Goal: Check status: Check status

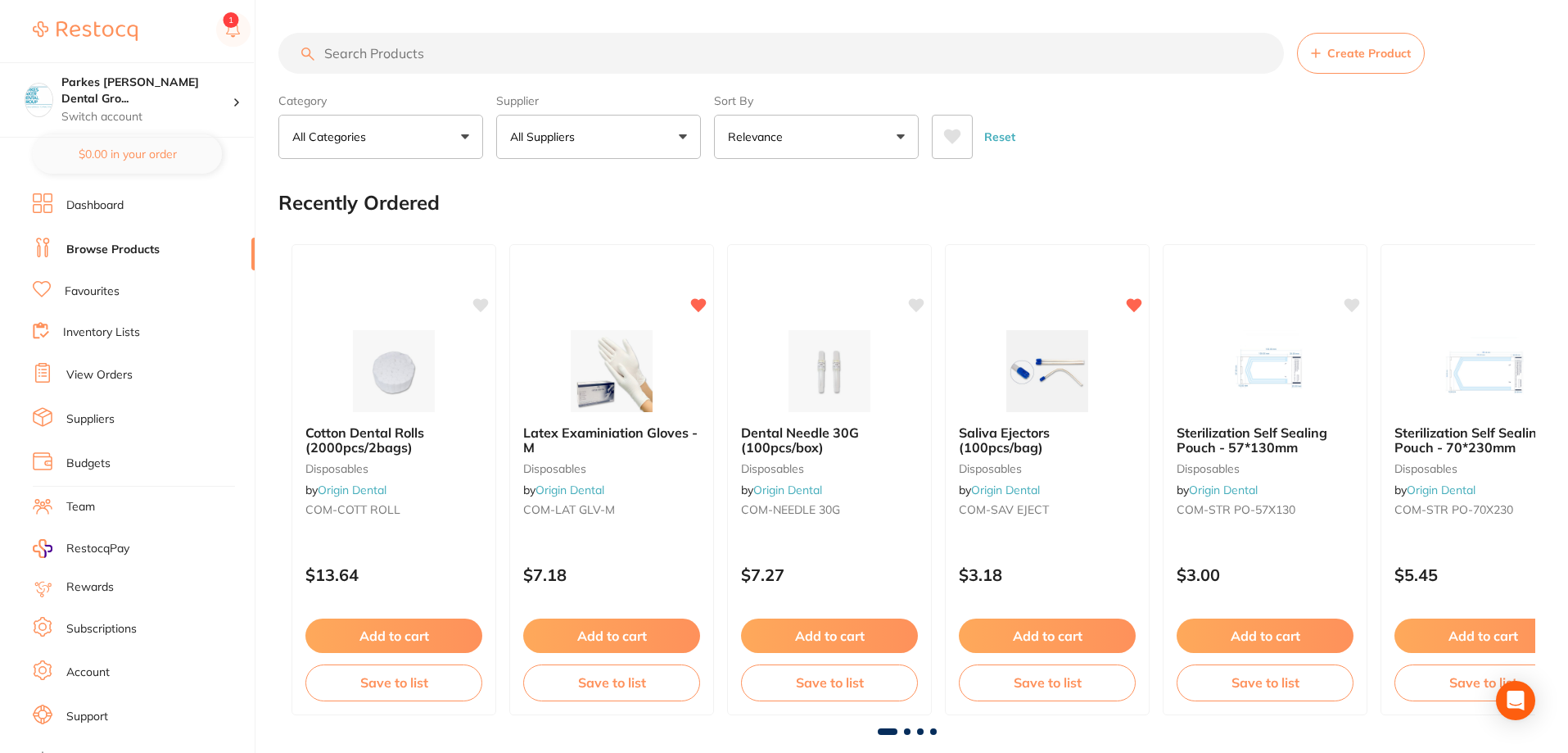
click at [112, 375] on link "View Orders" at bounding box center [99, 376] width 66 height 17
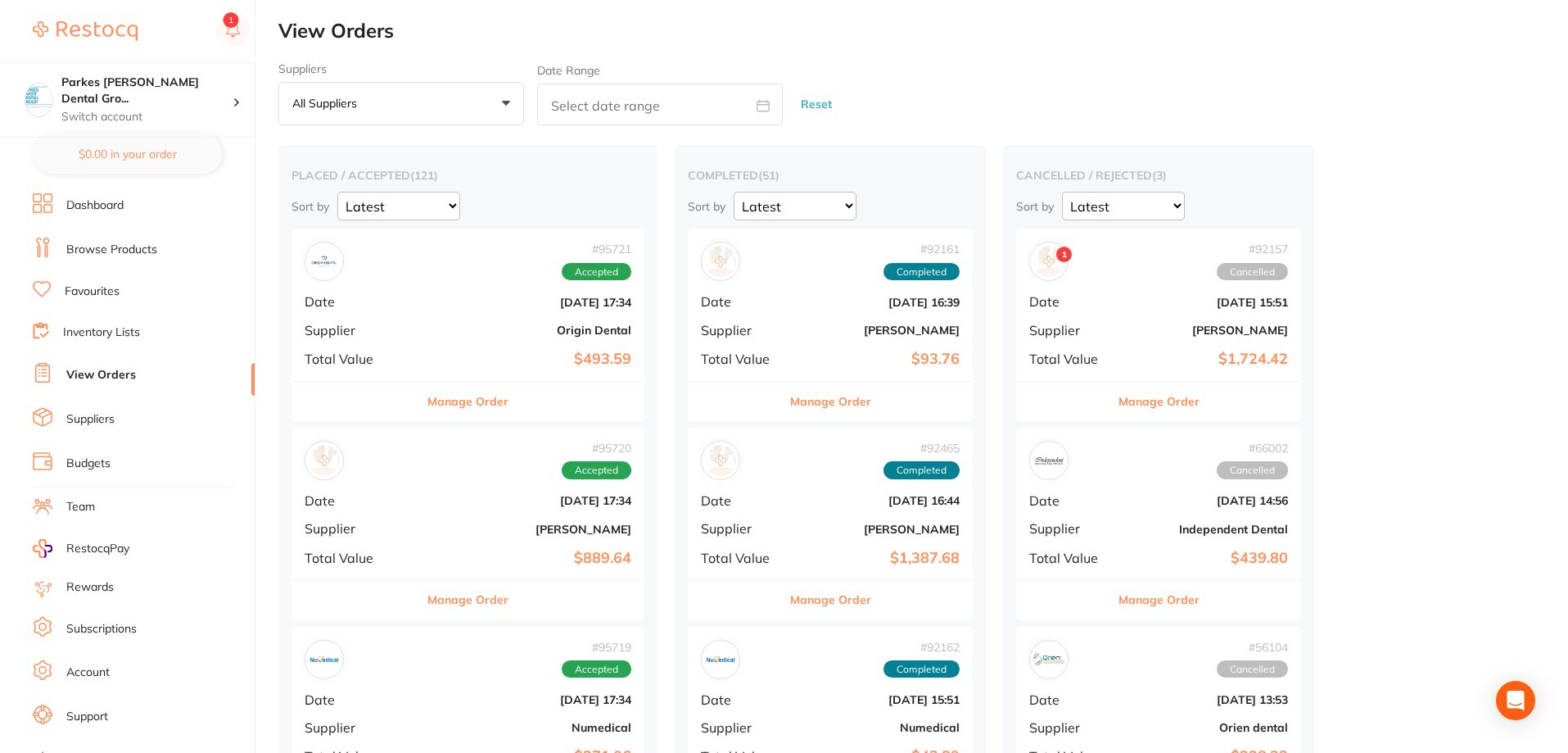
click at [511, 333] on b "Origin Dental" at bounding box center [527, 330] width 209 height 13
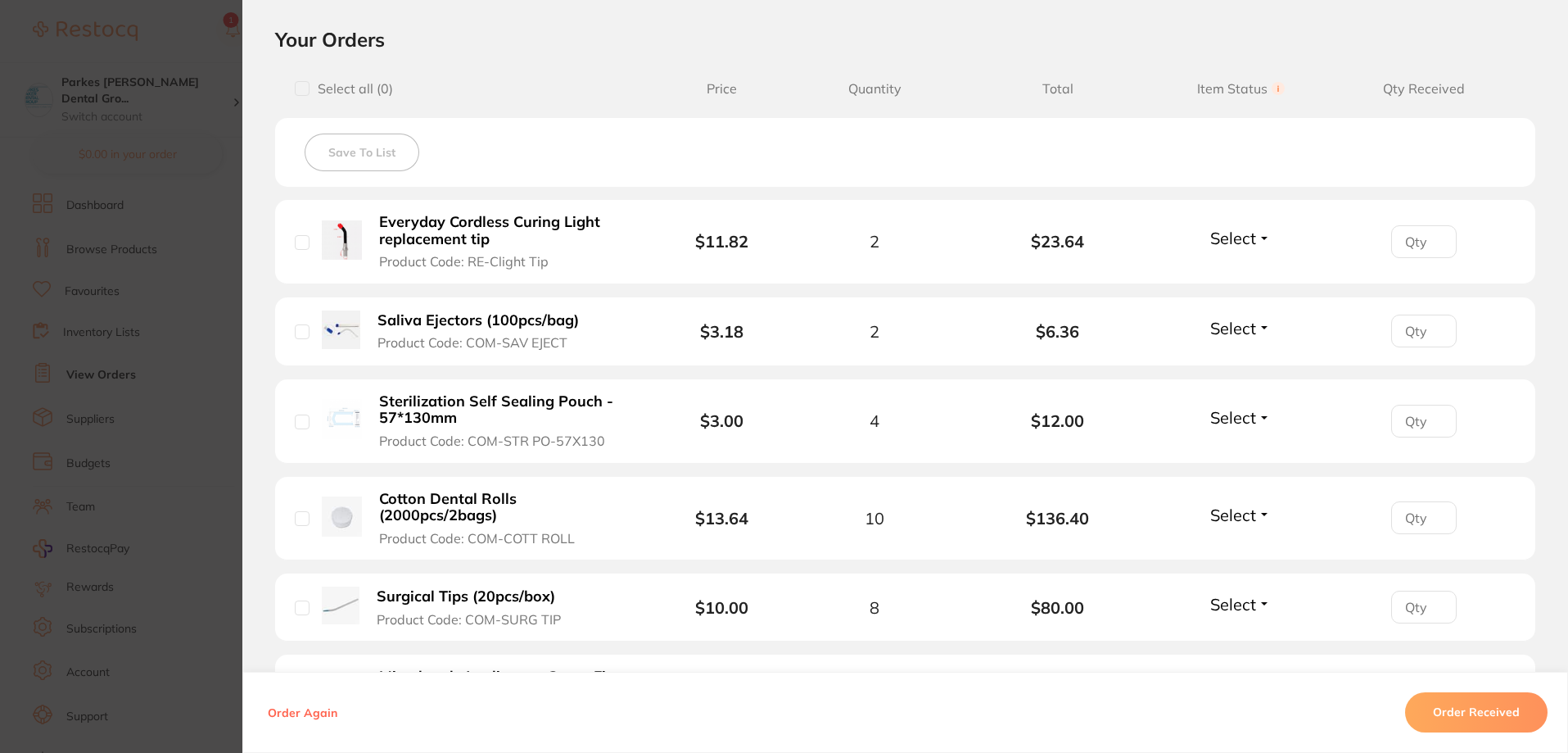
scroll to position [656, 0]
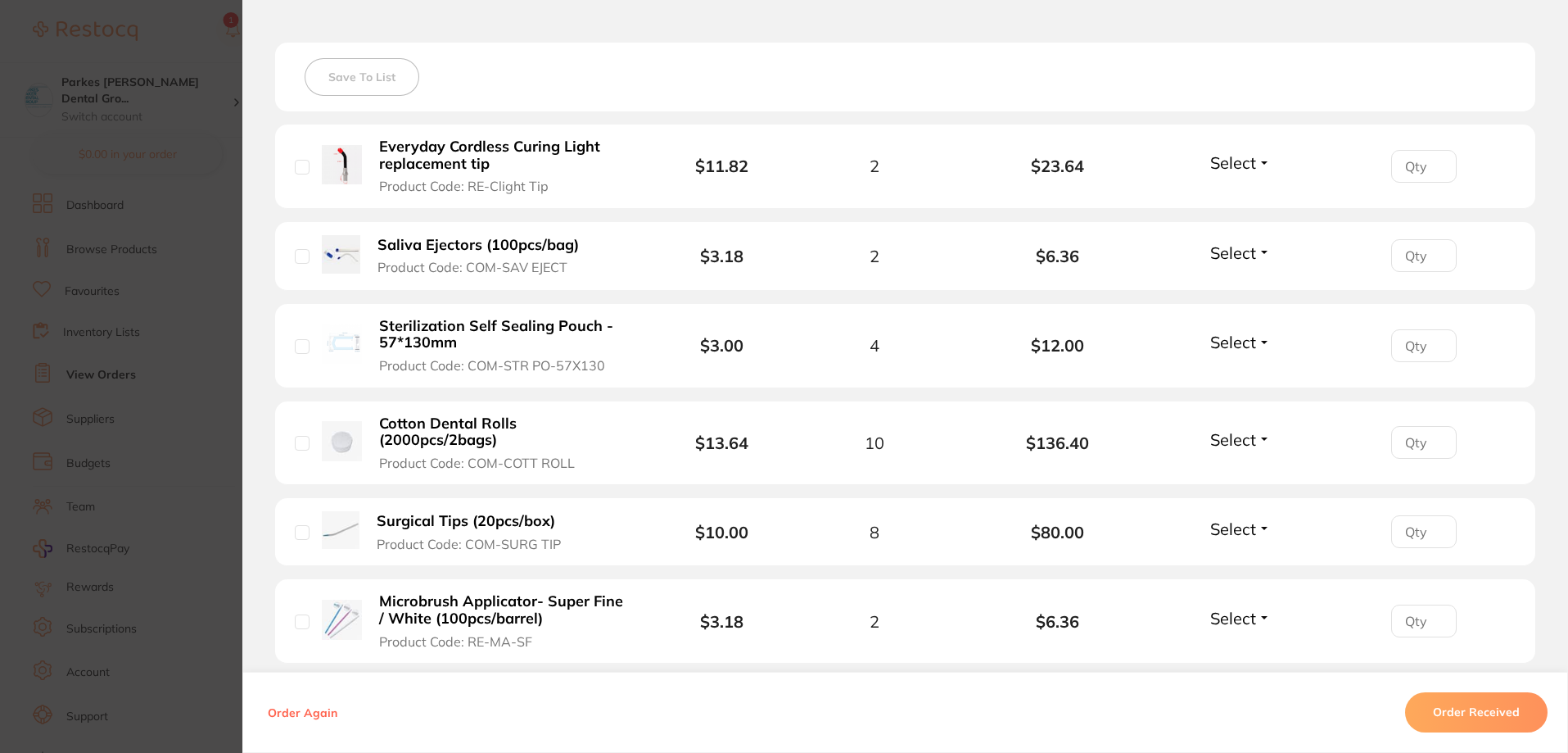
click at [1238, 168] on span "Select" at bounding box center [1233, 162] width 46 height 20
click at [1245, 195] on span "Received" at bounding box center [1241, 197] width 42 height 13
click at [1237, 253] on span "Select" at bounding box center [1233, 253] width 46 height 20
click at [1228, 292] on span "Received" at bounding box center [1241, 287] width 42 height 13
click at [1240, 340] on span "Select" at bounding box center [1233, 342] width 46 height 20
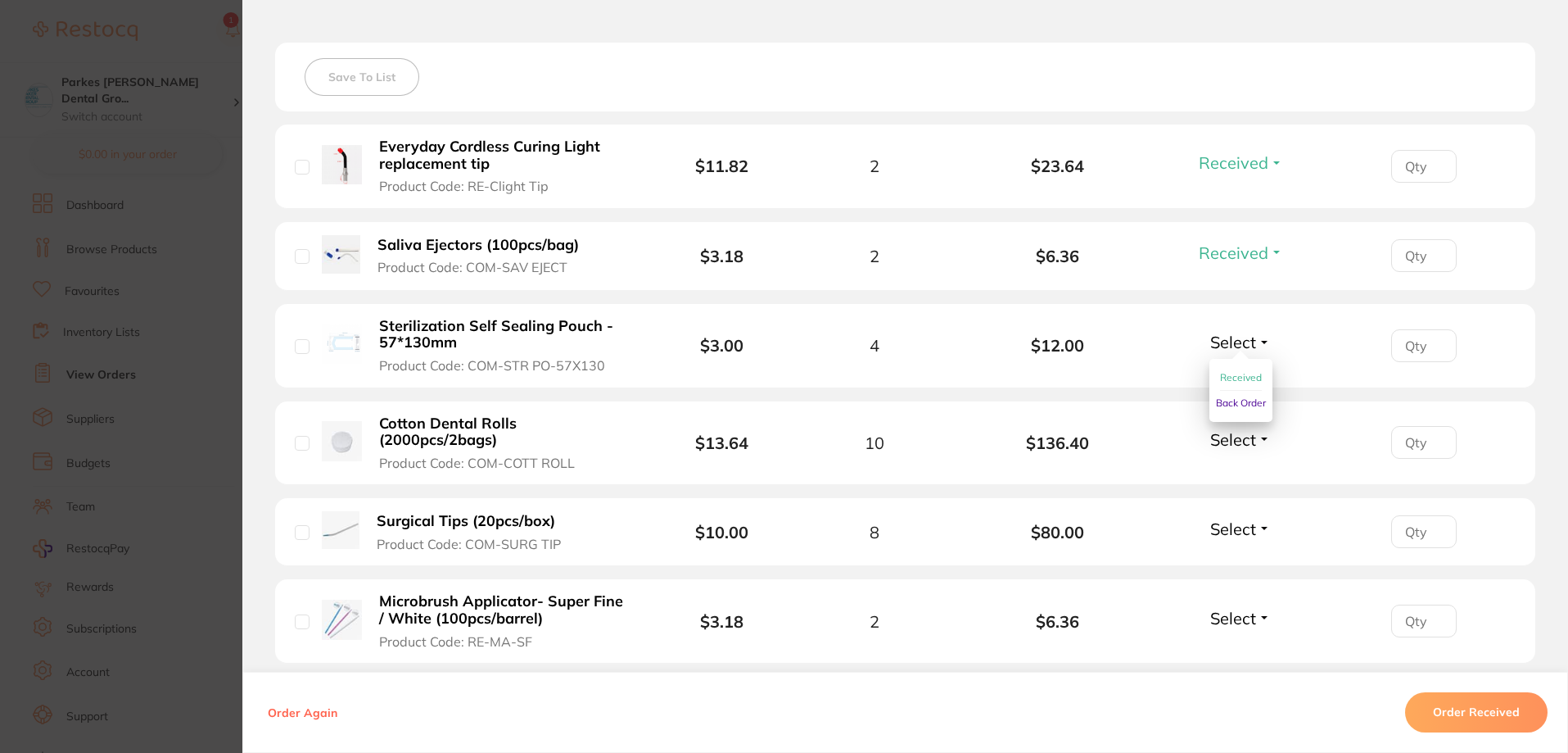
click at [1227, 376] on span "Received" at bounding box center [1241, 377] width 42 height 13
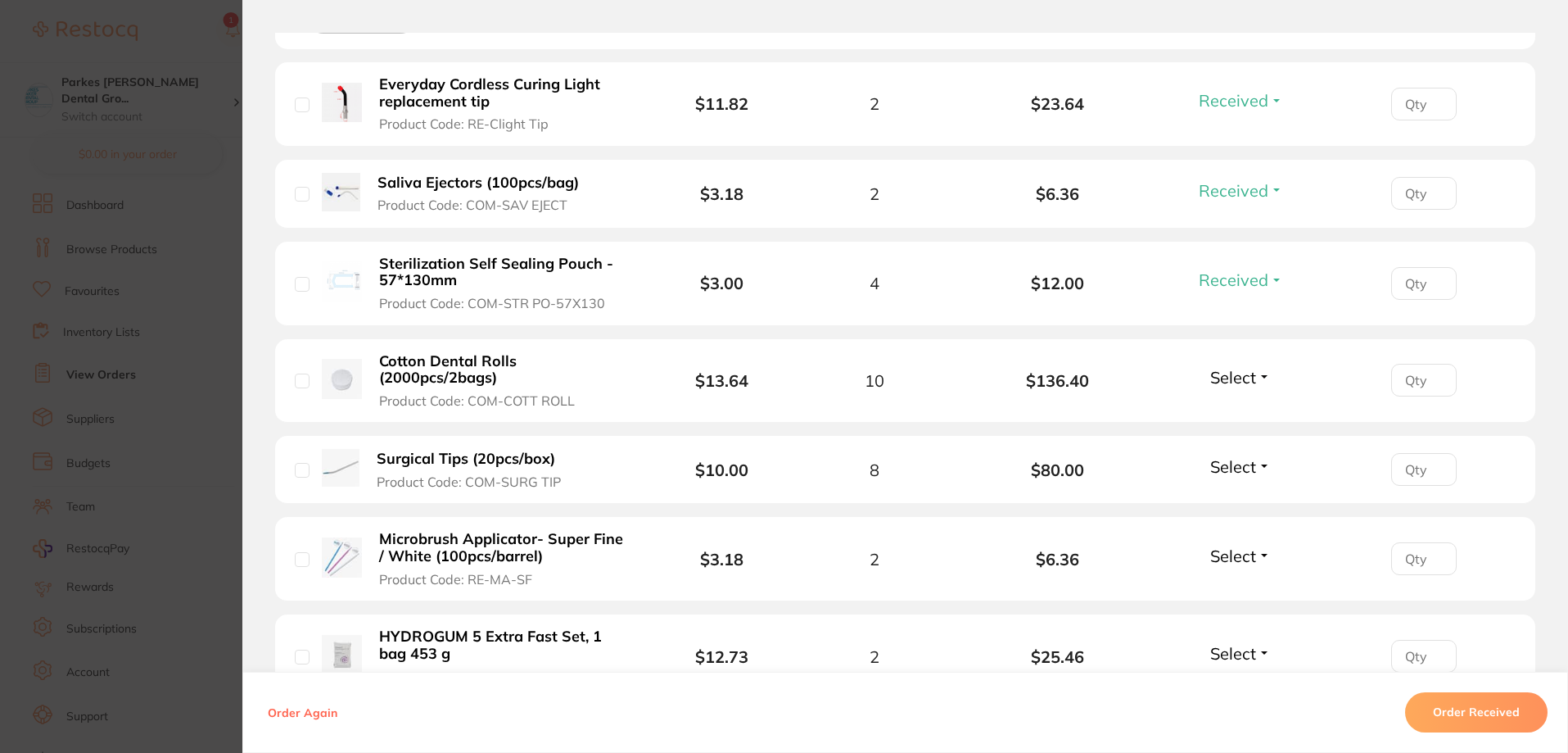
scroll to position [819, 0]
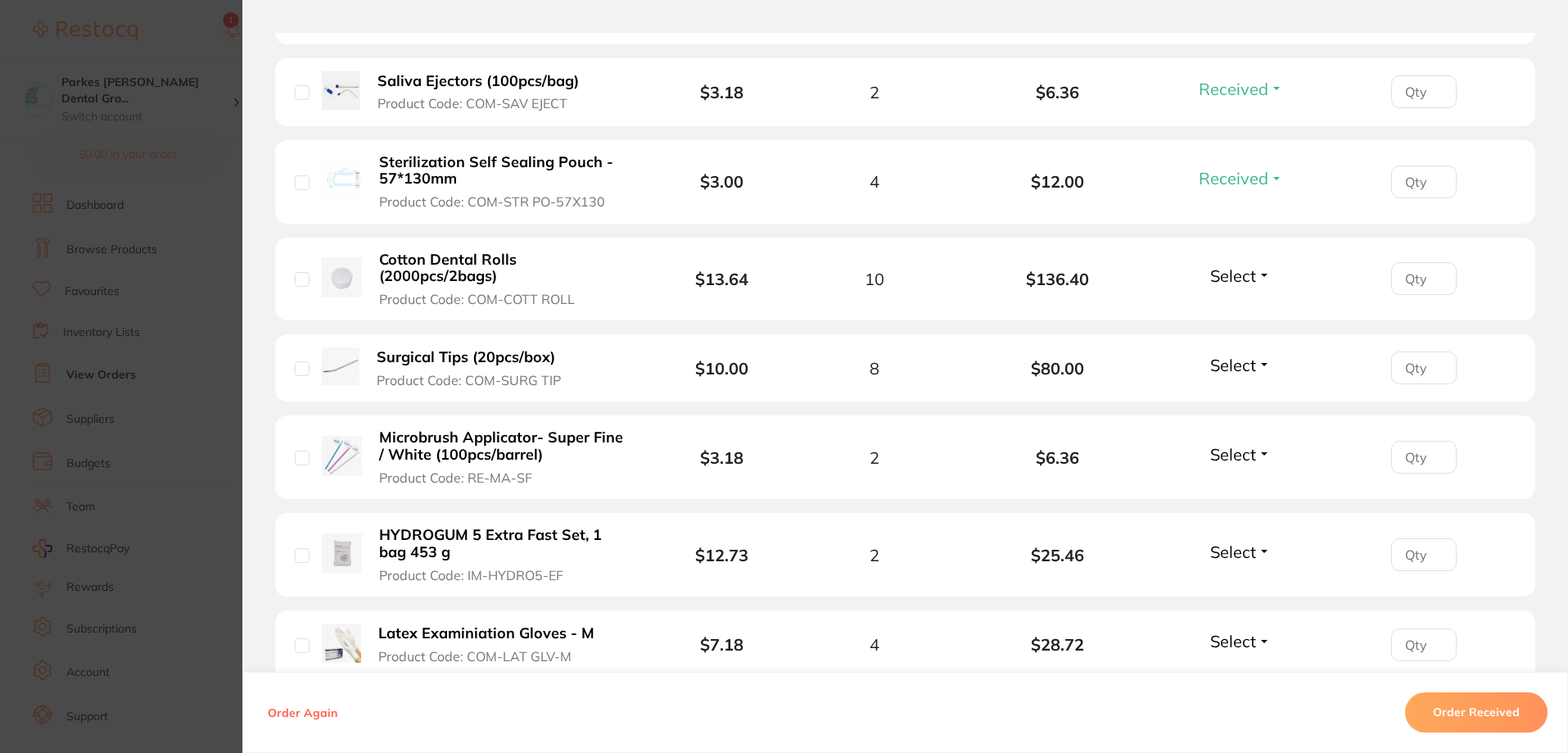
click at [1254, 273] on button "Select" at bounding box center [1240, 276] width 71 height 20
click at [1238, 305] on span "Received" at bounding box center [1241, 311] width 42 height 13
click at [1230, 366] on span "Select" at bounding box center [1233, 365] width 46 height 20
click at [1239, 428] on span "Back Order" at bounding box center [1240, 425] width 50 height 13
click at [1243, 459] on span "Select" at bounding box center [1233, 454] width 46 height 20
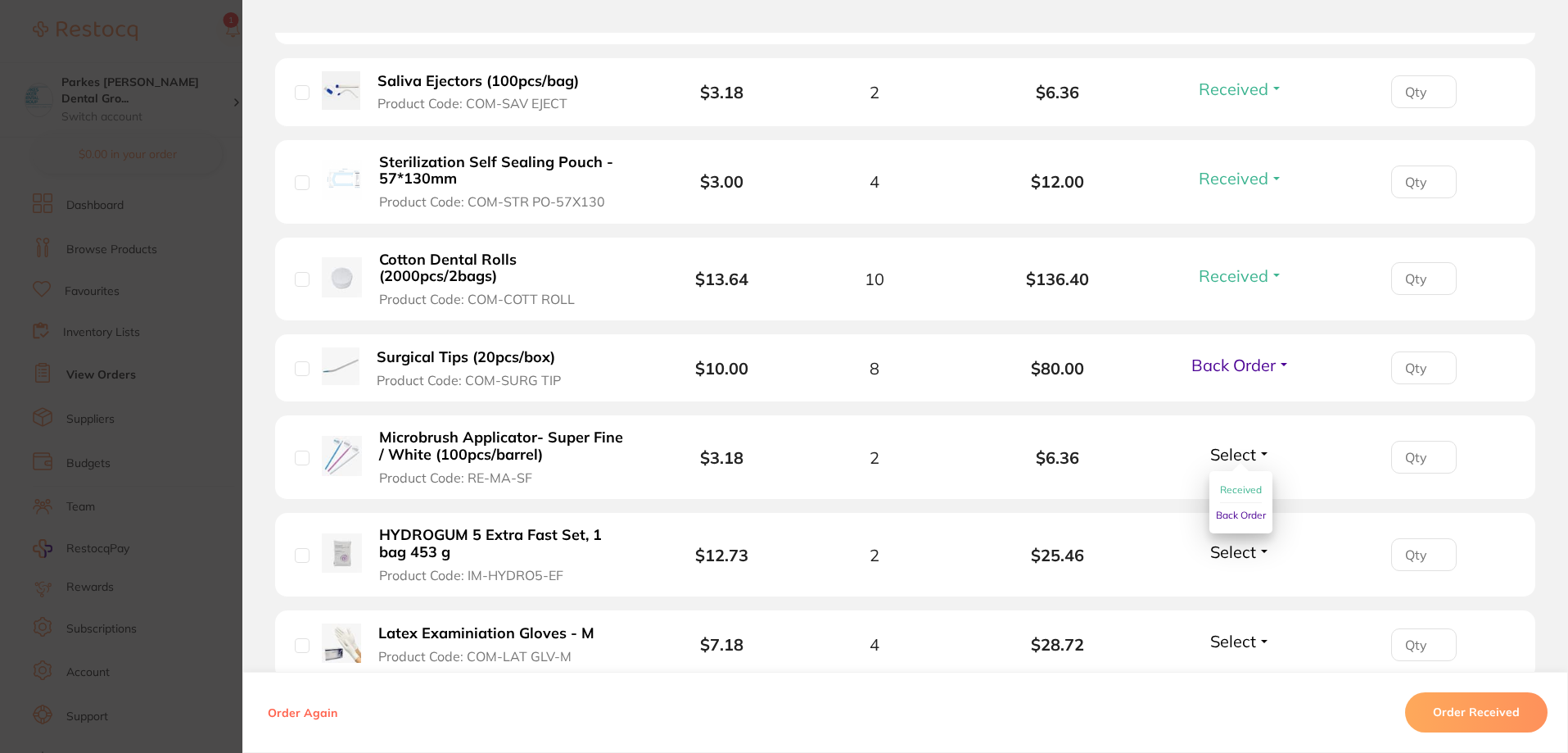
click at [1244, 489] on span "Received" at bounding box center [1241, 489] width 42 height 13
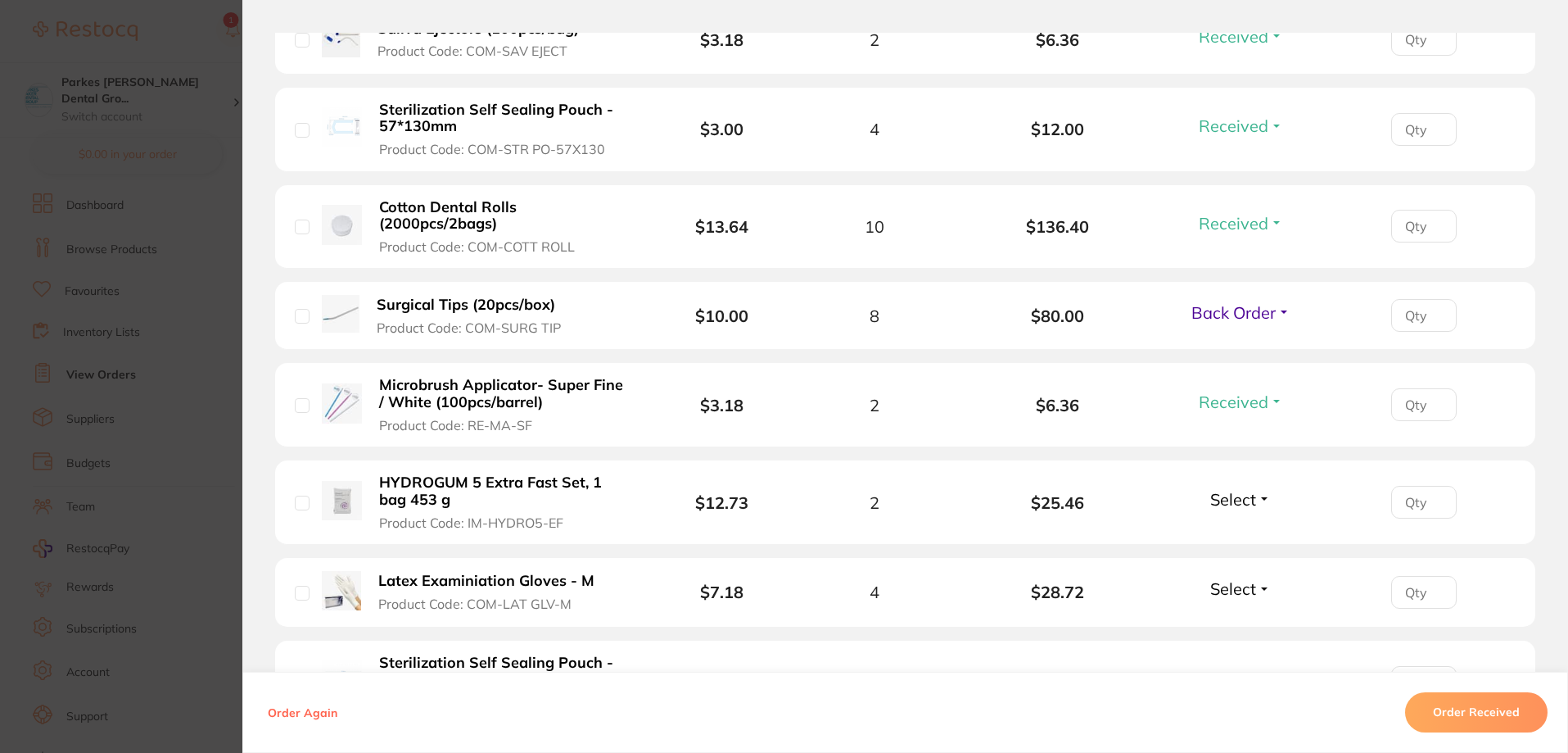
scroll to position [983, 0]
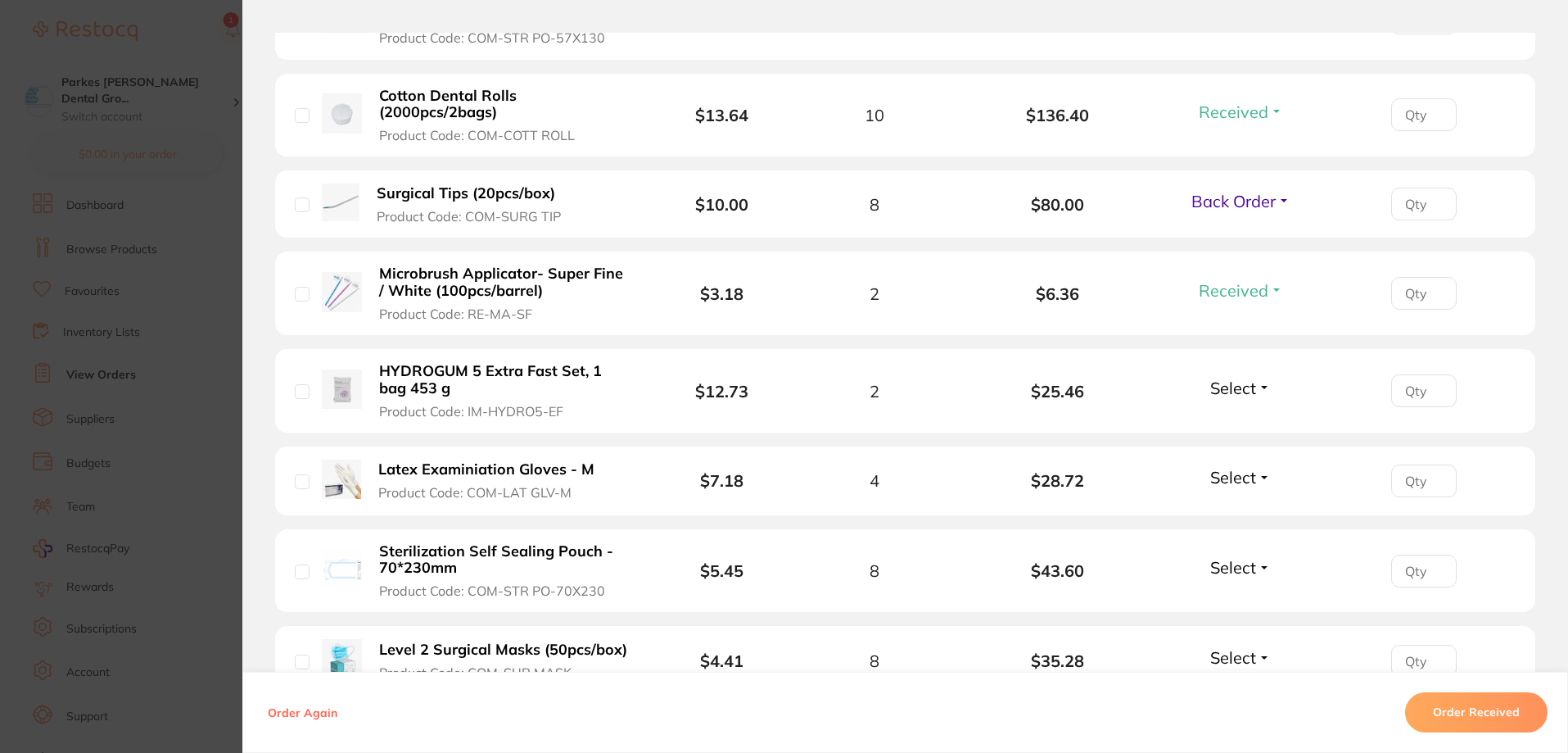
click at [1234, 392] on span "Select" at bounding box center [1233, 388] width 46 height 20
click at [1231, 424] on span "Received" at bounding box center [1241, 423] width 42 height 13
click at [1234, 476] on span "Select" at bounding box center [1233, 477] width 46 height 20
click at [1231, 511] on span "Received" at bounding box center [1241, 513] width 42 height 13
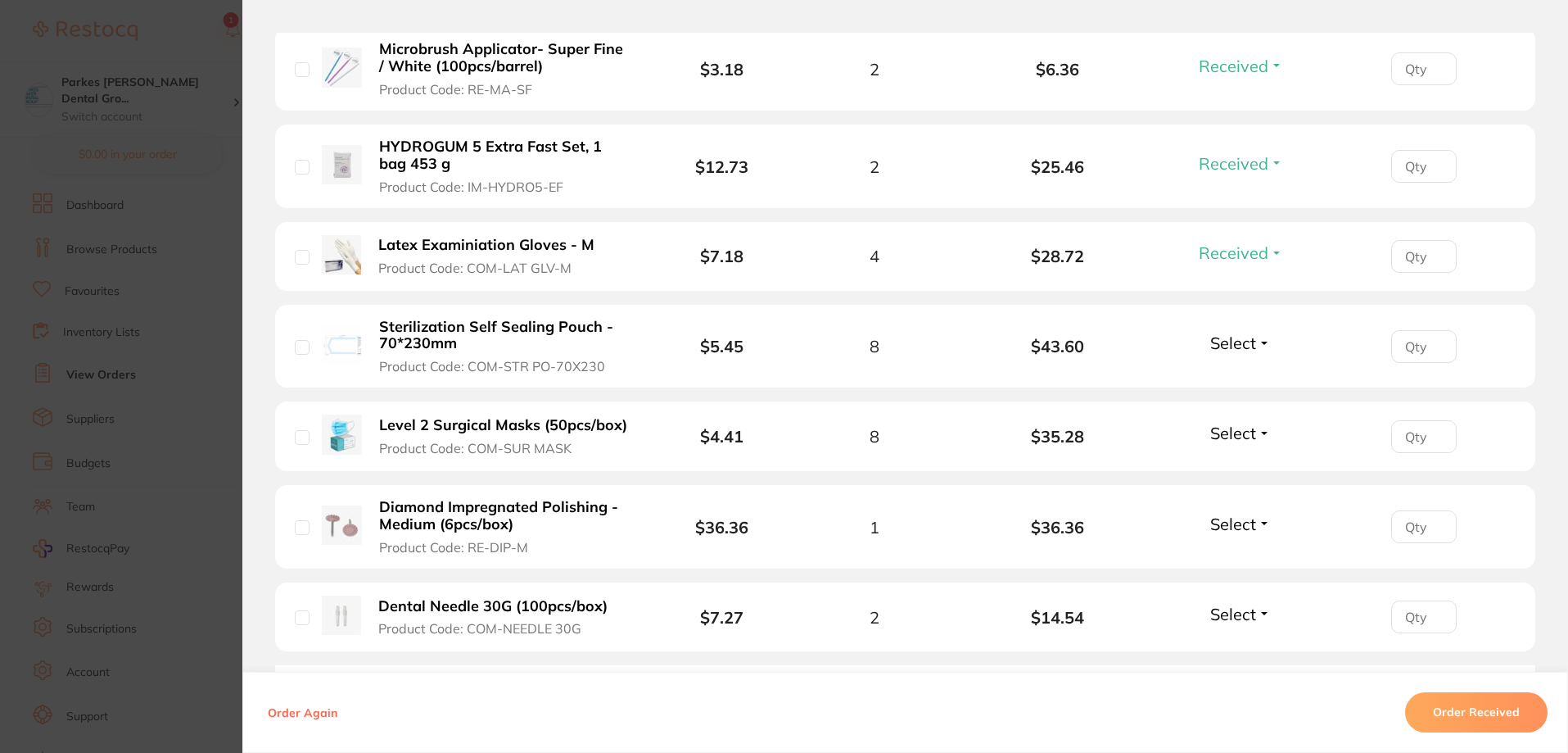
scroll to position [1230, 0]
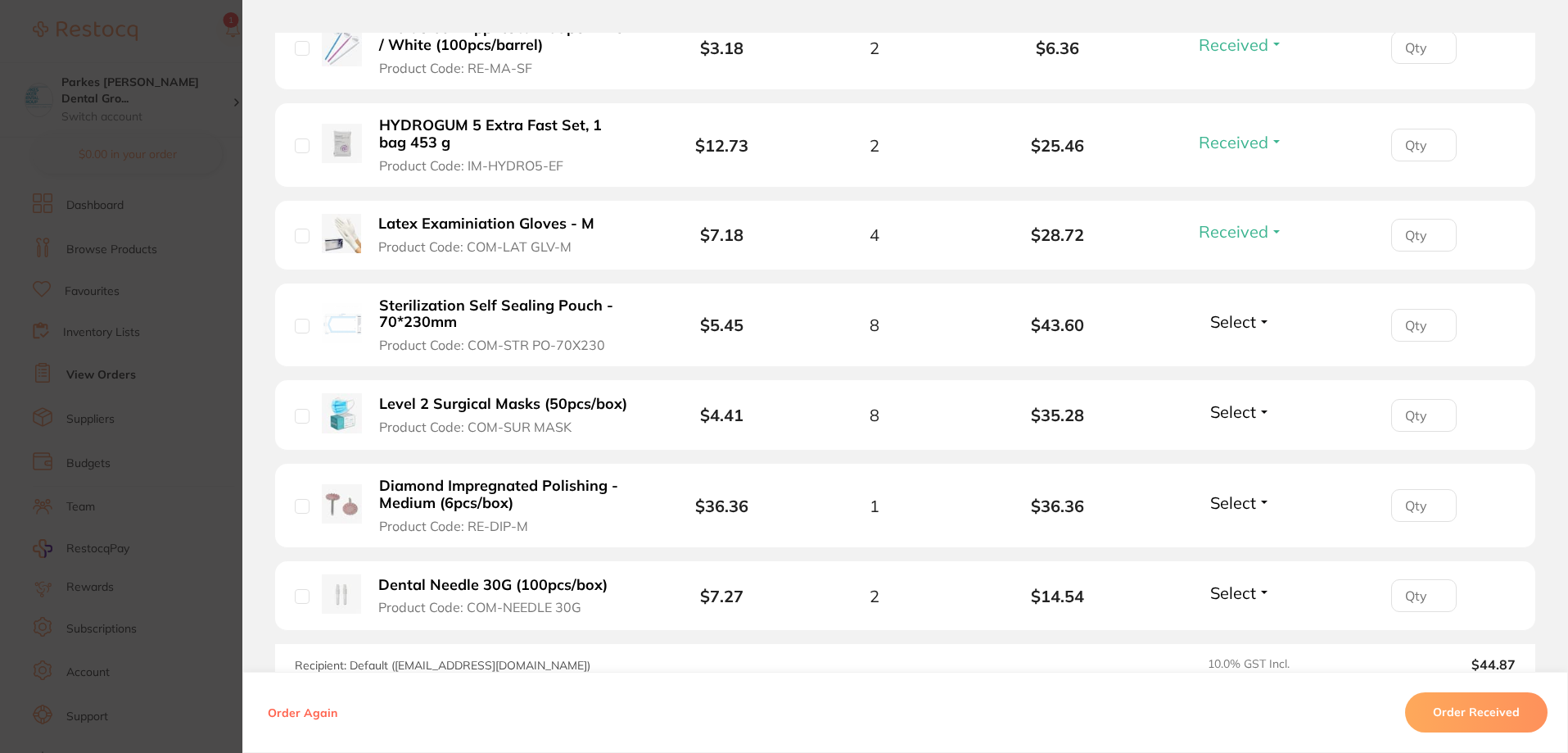
click at [1240, 324] on span "Select" at bounding box center [1233, 322] width 46 height 20
click at [1230, 354] on span "Received" at bounding box center [1241, 356] width 42 height 13
click at [1225, 405] on span "Select" at bounding box center [1233, 412] width 46 height 20
click at [1225, 447] on span "Received" at bounding box center [1241, 447] width 42 height 13
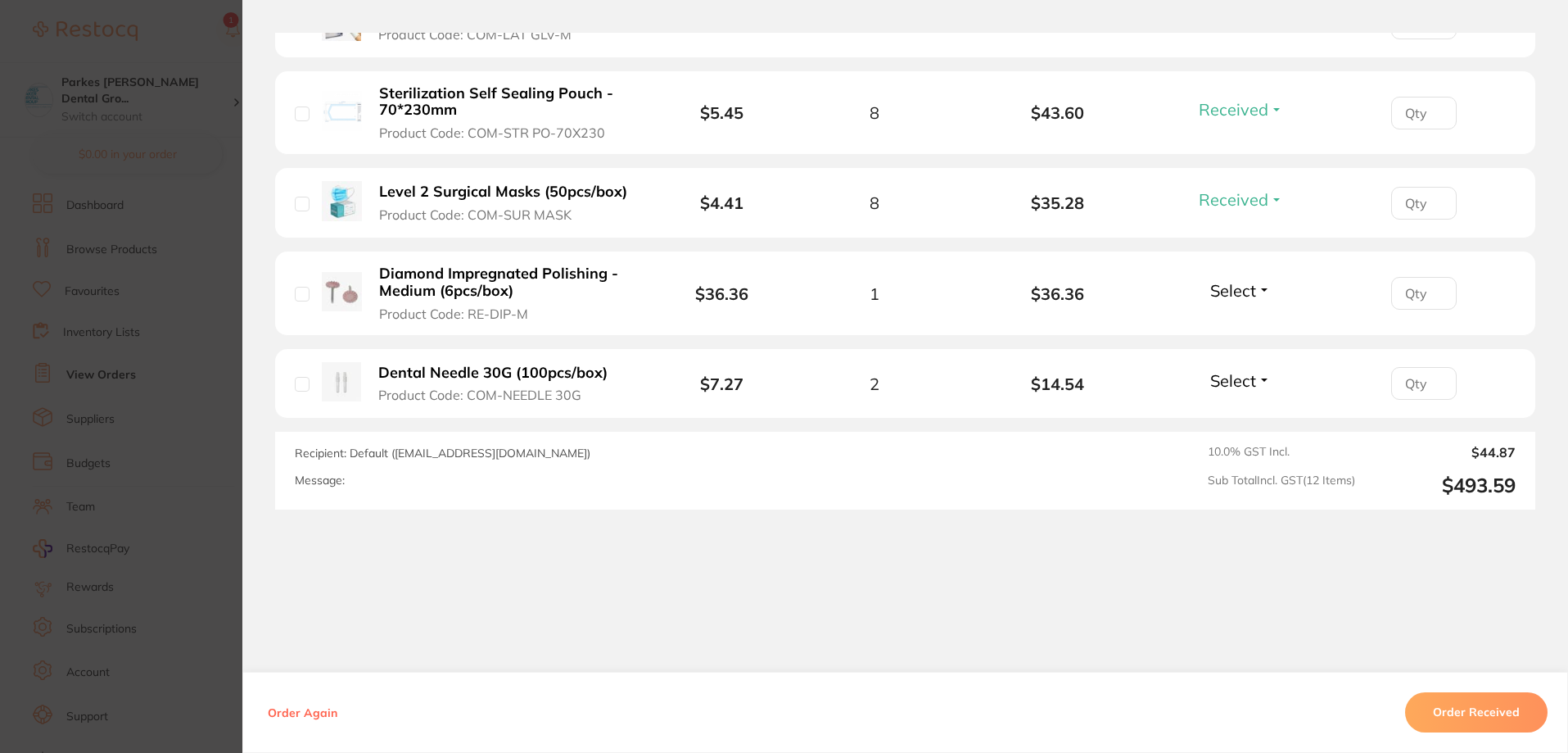
scroll to position [1442, 0]
click at [1235, 291] on span "Select" at bounding box center [1233, 289] width 46 height 20
click at [1241, 321] on span "Received" at bounding box center [1241, 324] width 42 height 13
click at [1231, 376] on span "Select" at bounding box center [1233, 380] width 46 height 20
click at [1230, 413] on span "Received" at bounding box center [1241, 415] width 42 height 13
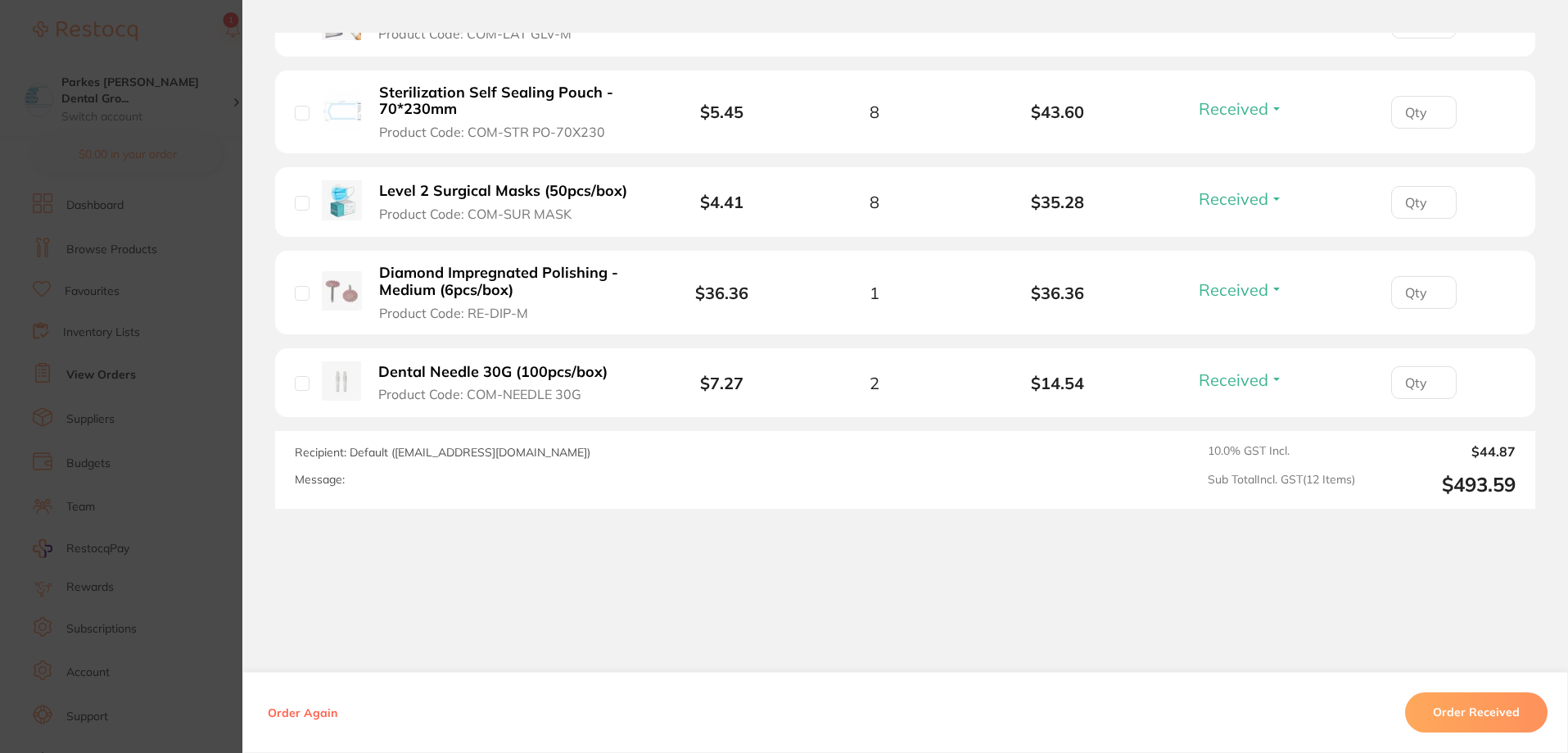
drag, startPoint x: 677, startPoint y: 631, endPoint x: 690, endPoint y: 462, distance: 169.5
click at [676, 631] on div "Order ID: Restocq- 95721 Order Information 11 Received 1 Back Order Accepted Or…" at bounding box center [905, 392] width 1326 height 720
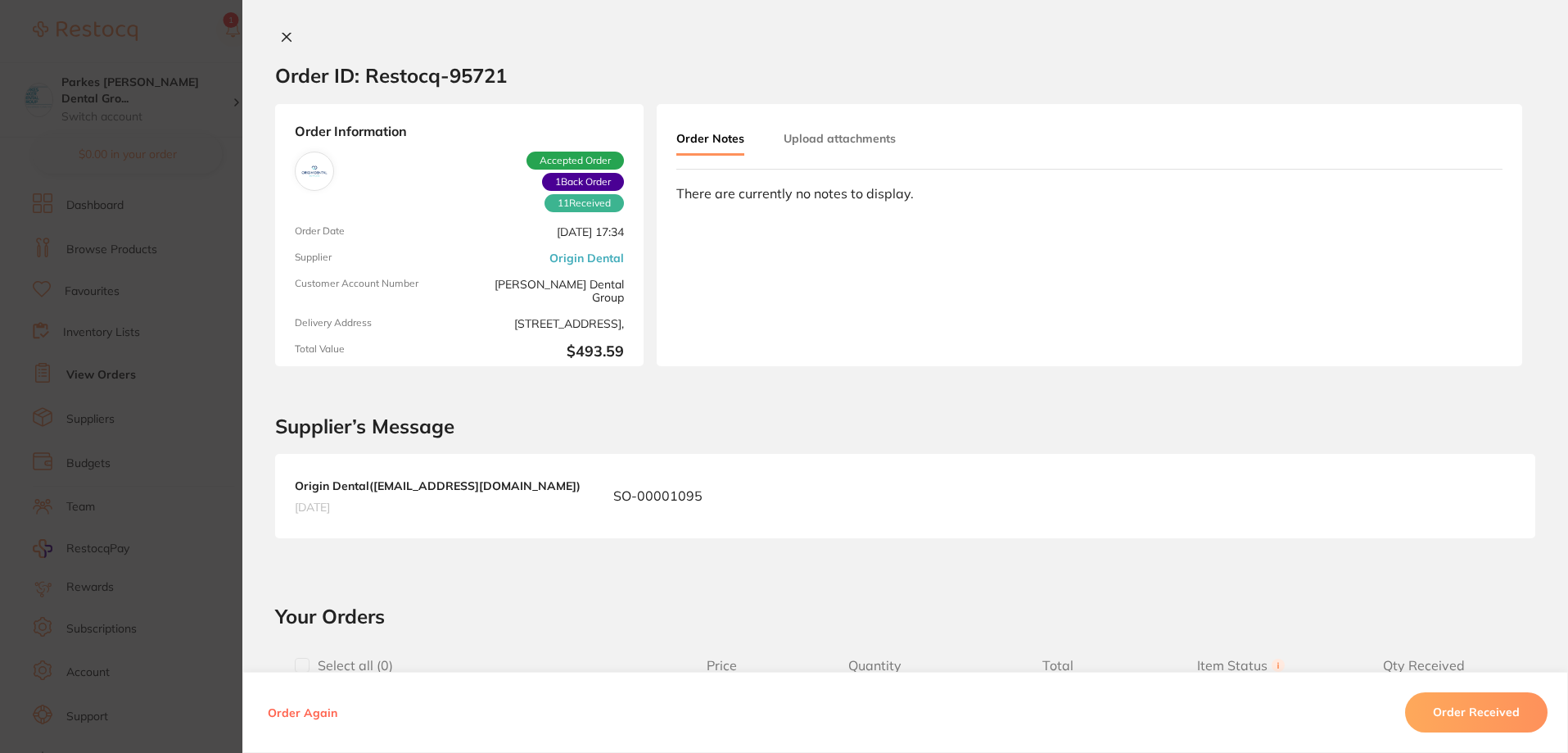
scroll to position [0, 0]
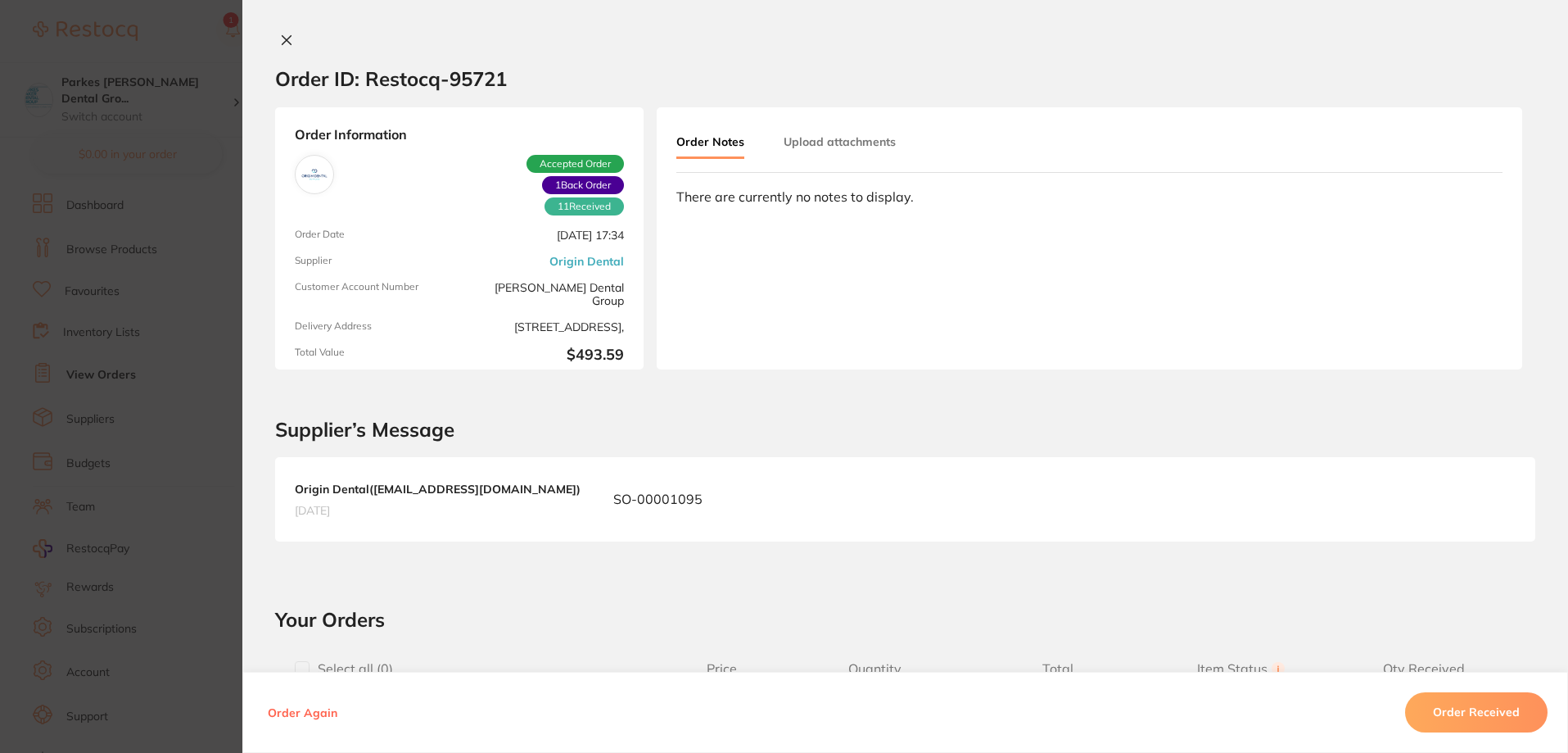
click at [833, 138] on button "Upload attachments" at bounding box center [840, 141] width 113 height 29
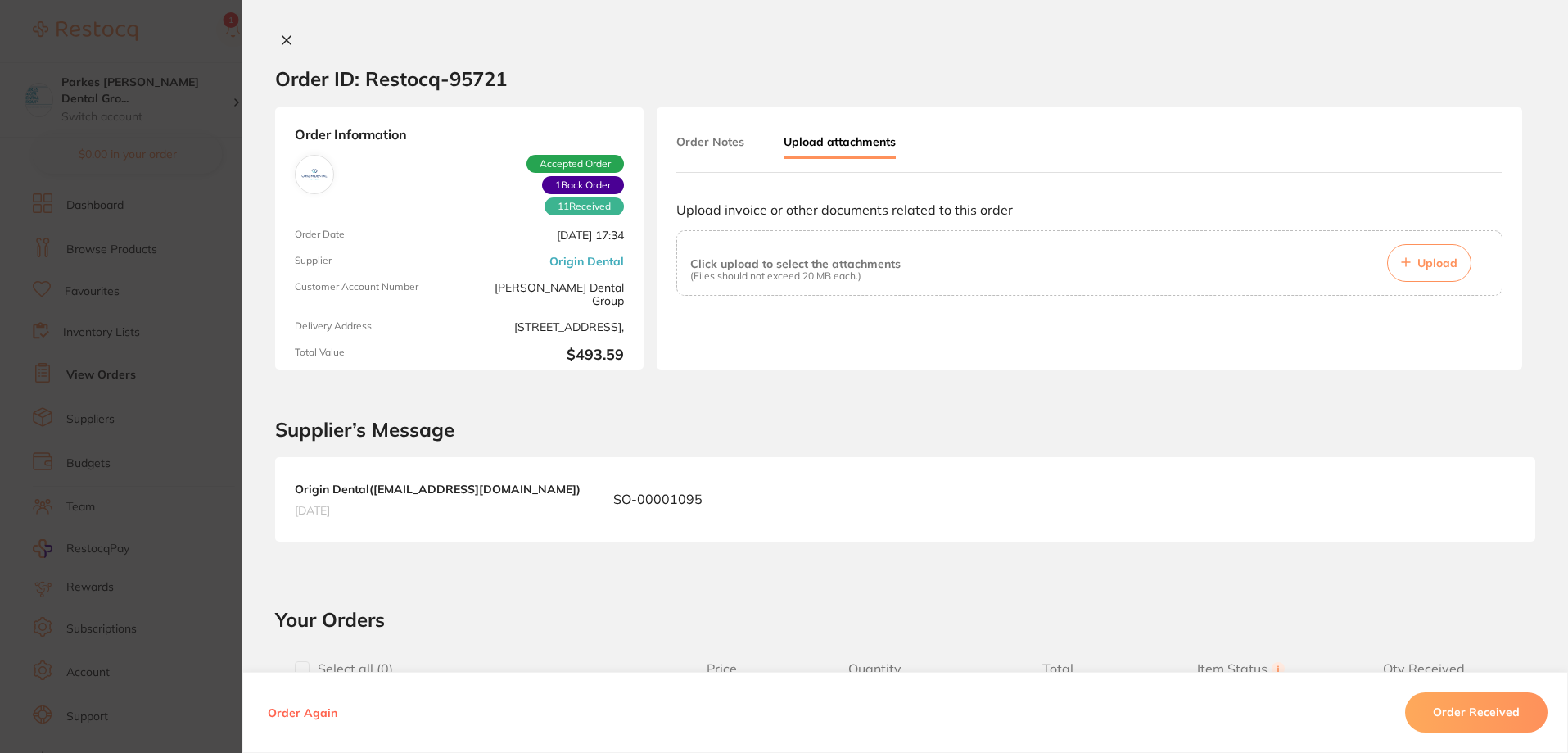
click at [1450, 253] on button "Upload" at bounding box center [1429, 263] width 84 height 38
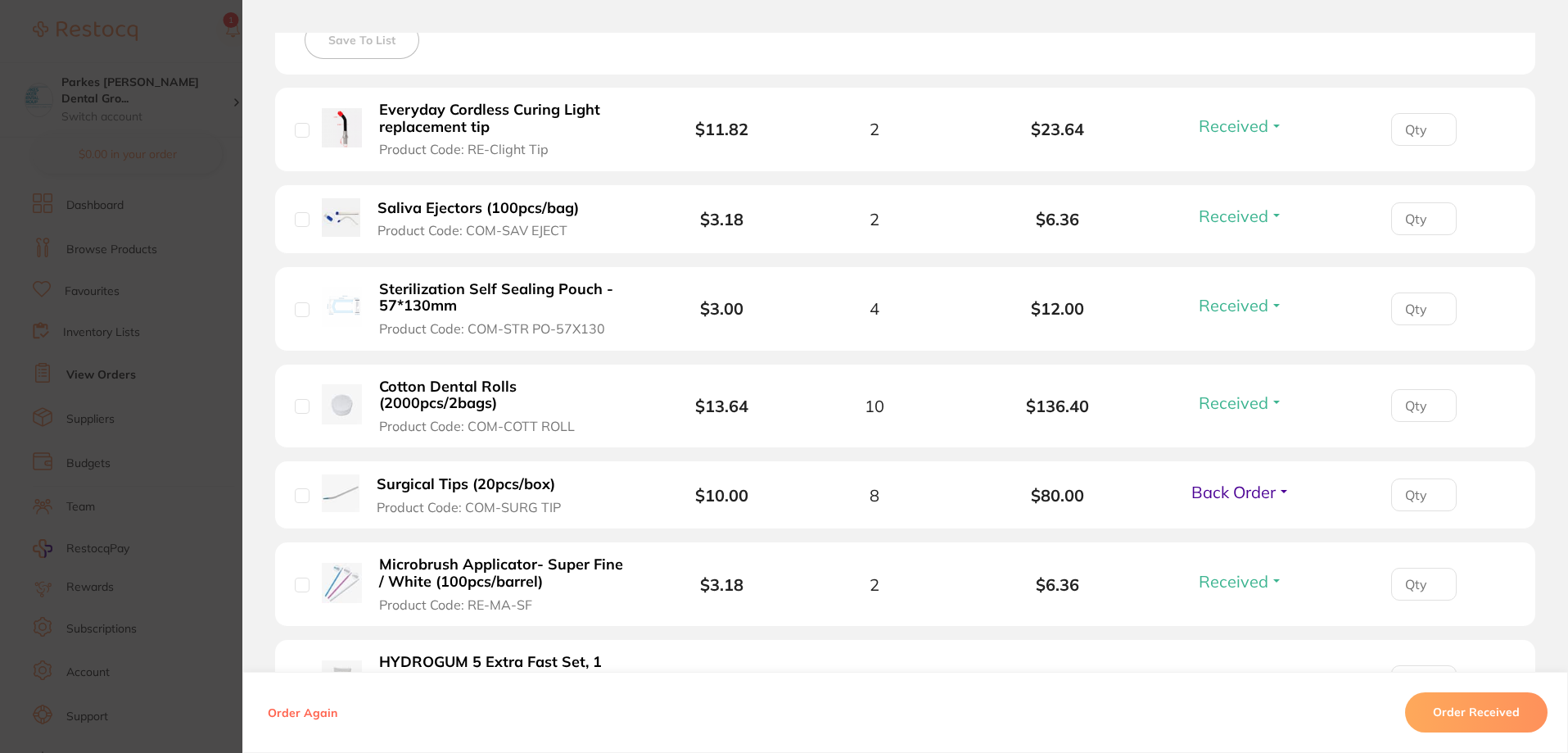
scroll to position [902, 0]
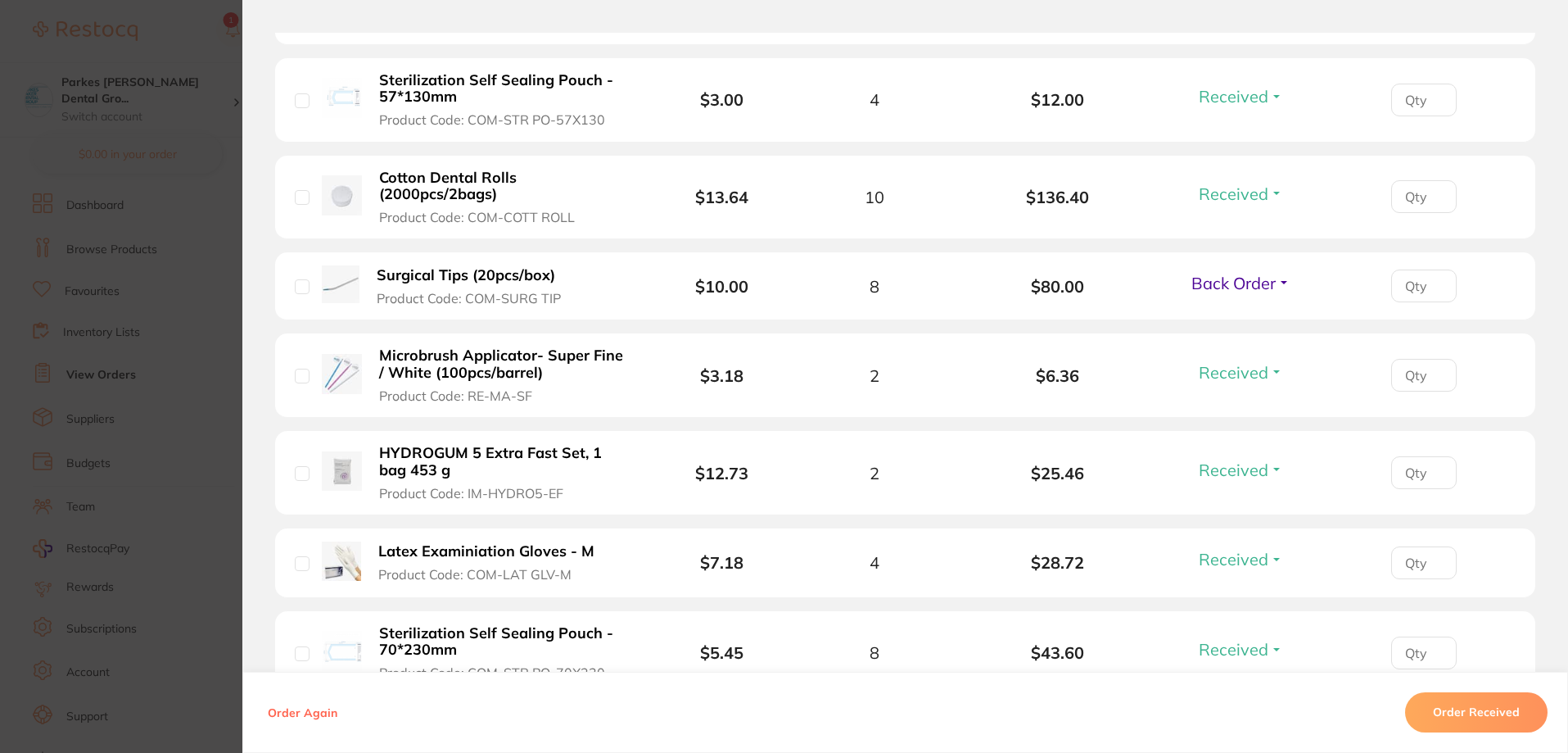
click at [207, 41] on section "Order ID: Restocq- 95721 Order Information 11 Received 1 Back Order Accepted Or…" at bounding box center [784, 376] width 1568 height 753
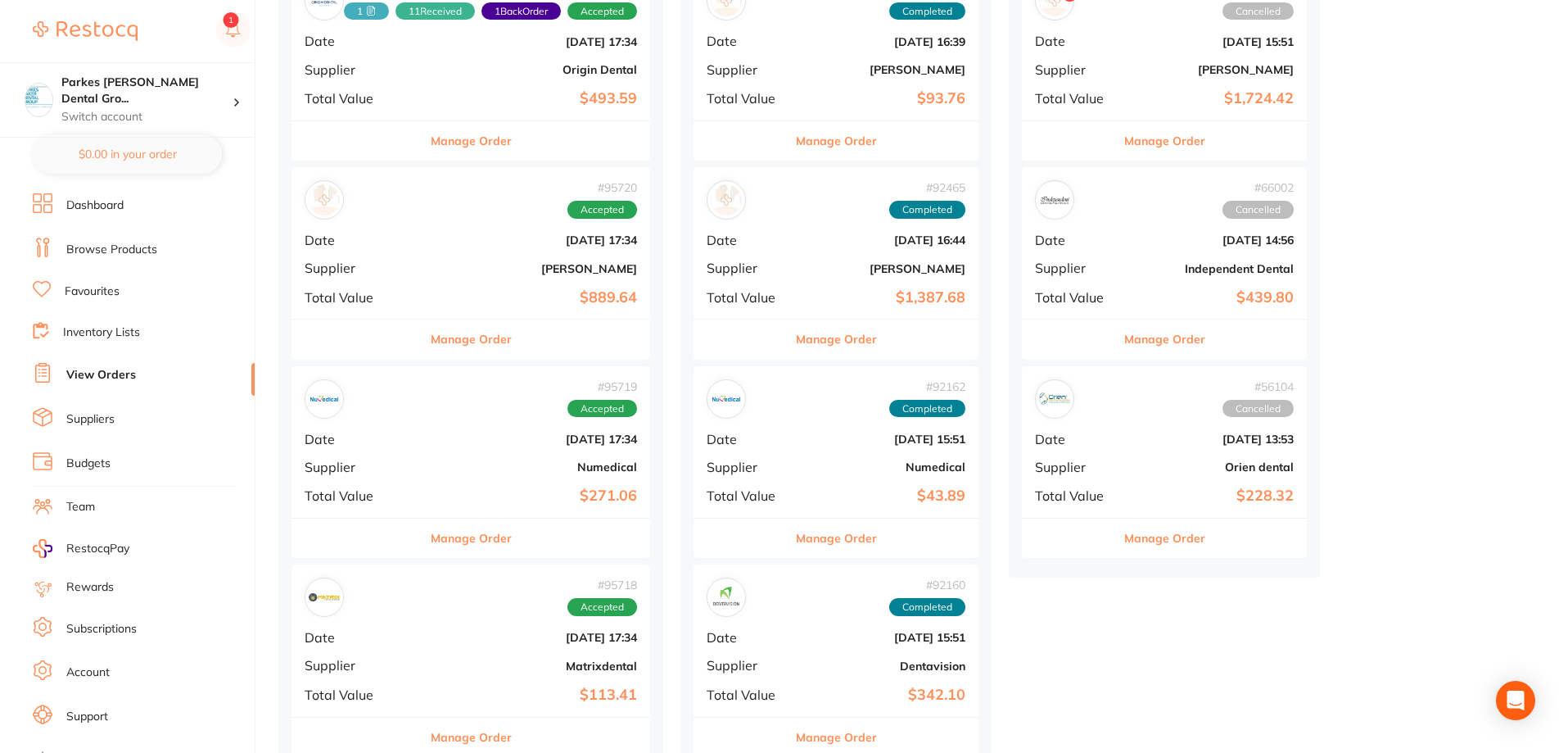
scroll to position [410, 0]
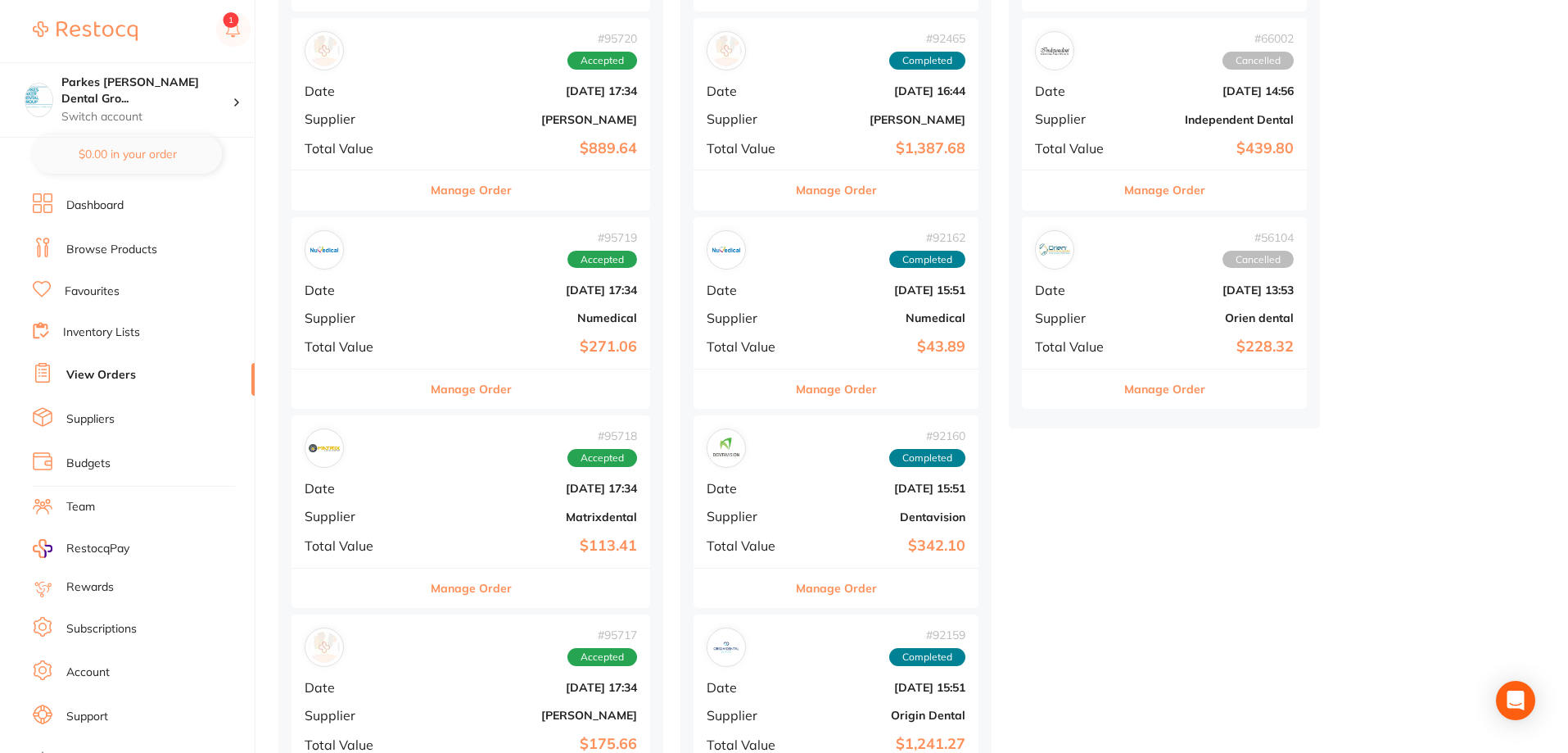
click at [495, 510] on b "Matrixdental" at bounding box center [531, 517] width 213 height 13
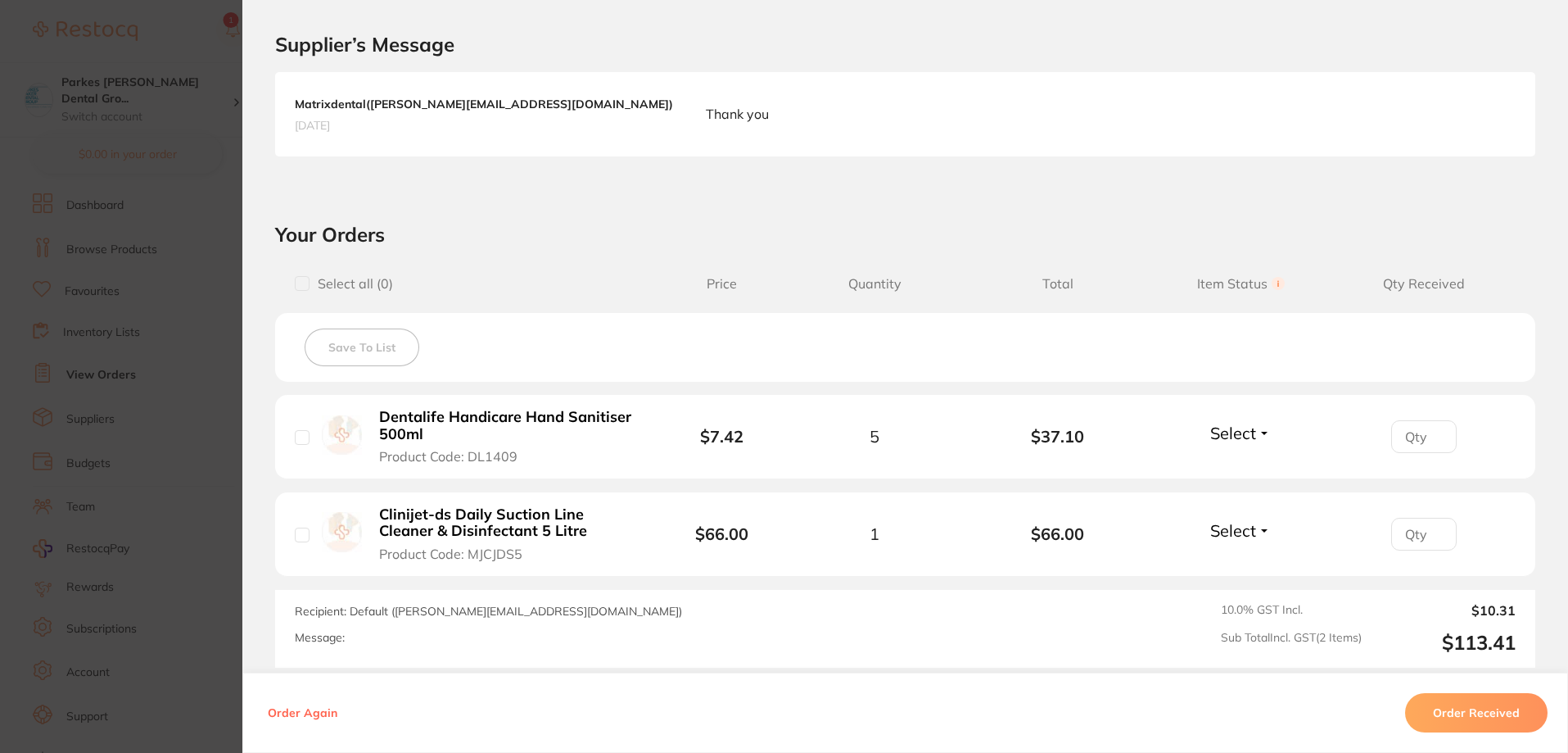
scroll to position [410, 0]
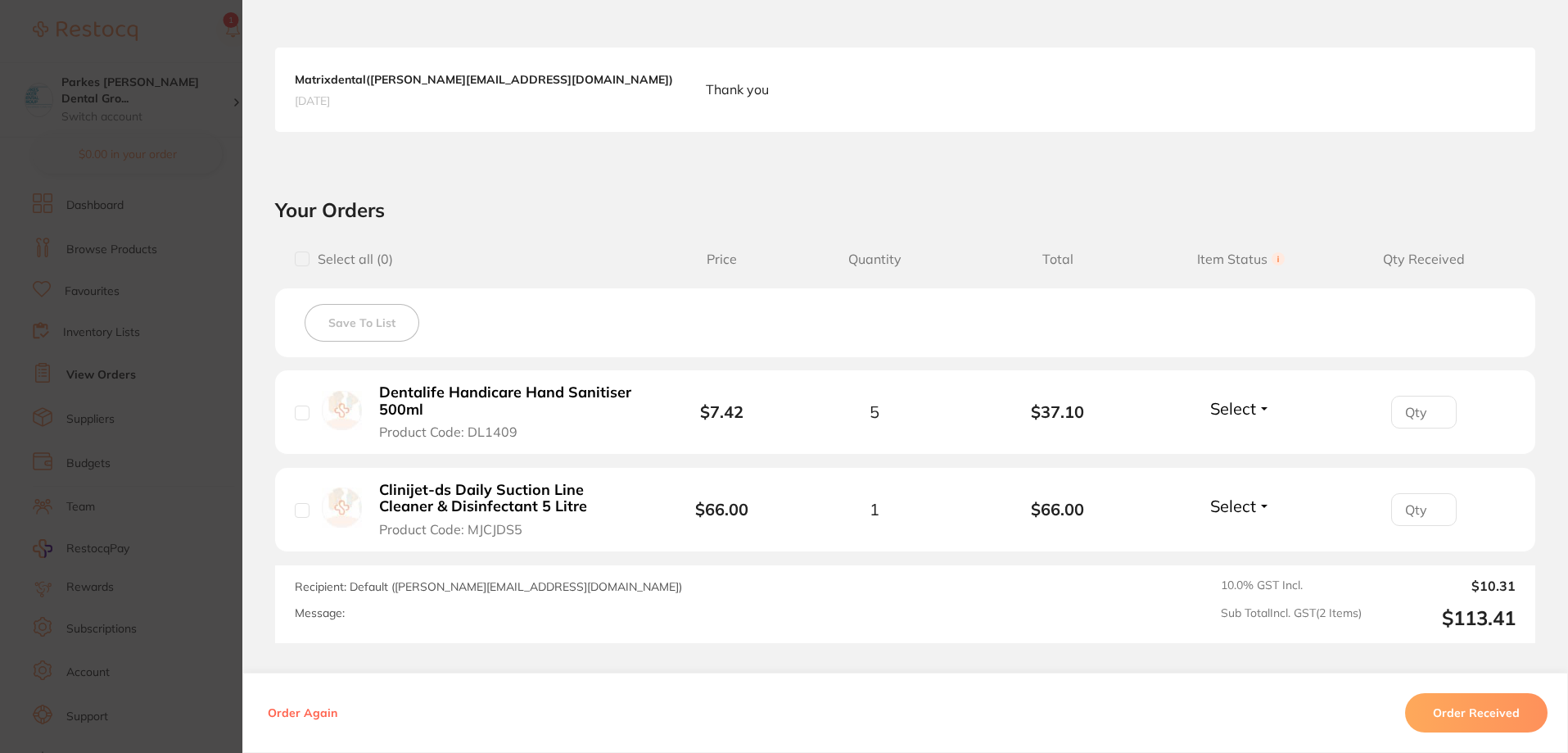
click at [181, 39] on section "Order ID: Restocq- 95718 Order Information Accepted Order Order Date [DATE] 17:…" at bounding box center [784, 376] width 1568 height 753
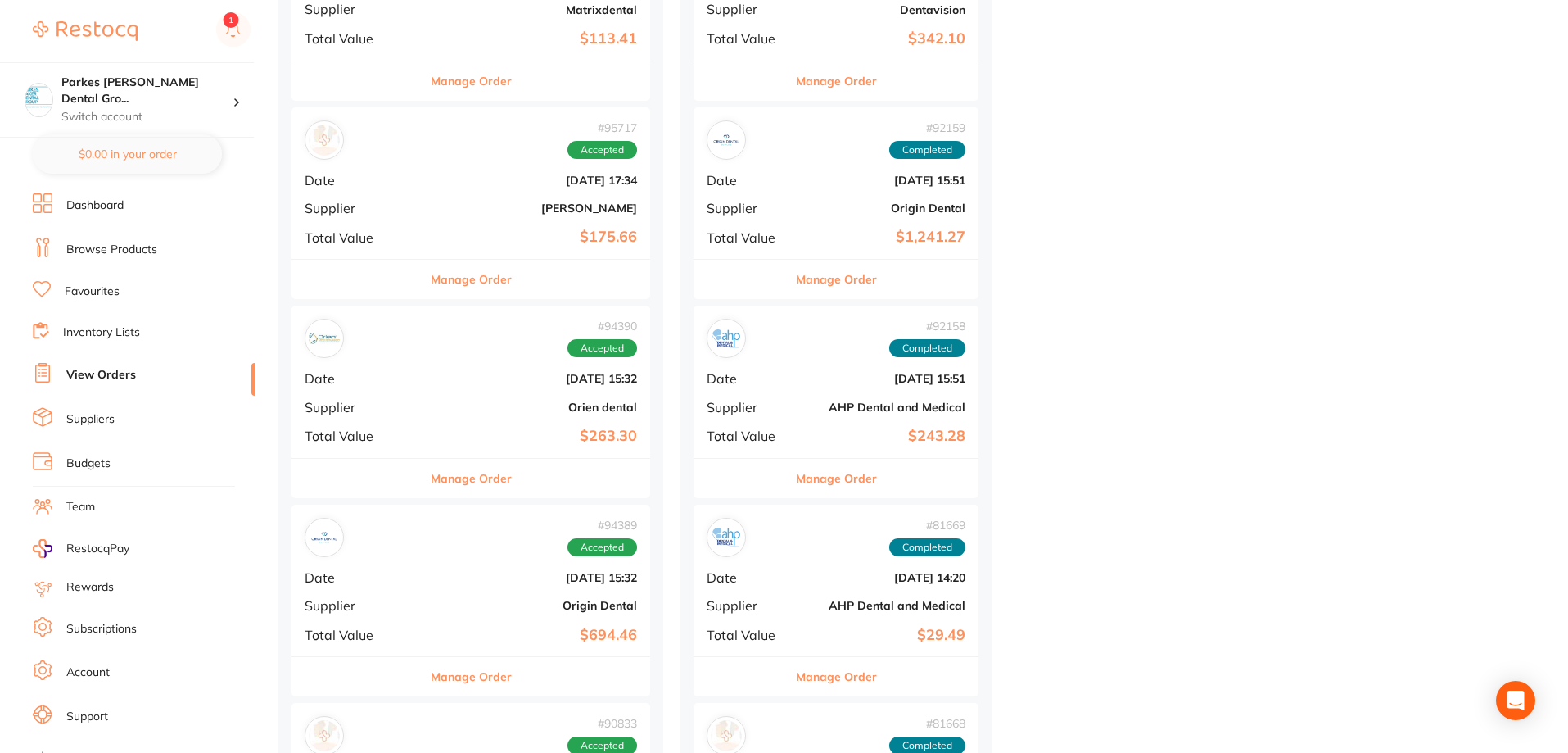
scroll to position [1147, 0]
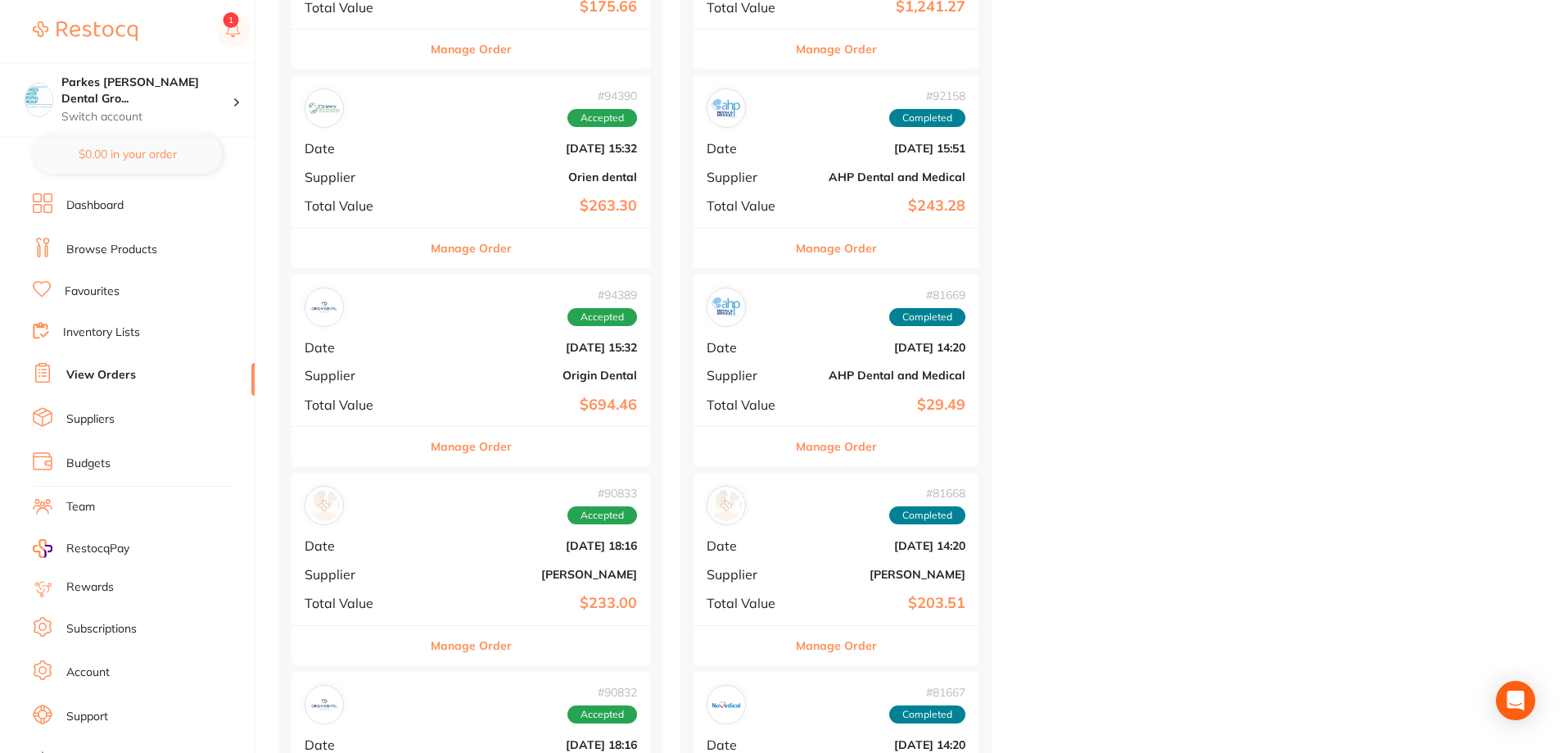
click at [550, 536] on div "# 90833 Accepted Date [DATE] 18:16 Supplier [PERSON_NAME] Total Value $233.00" at bounding box center [470, 549] width 359 height 151
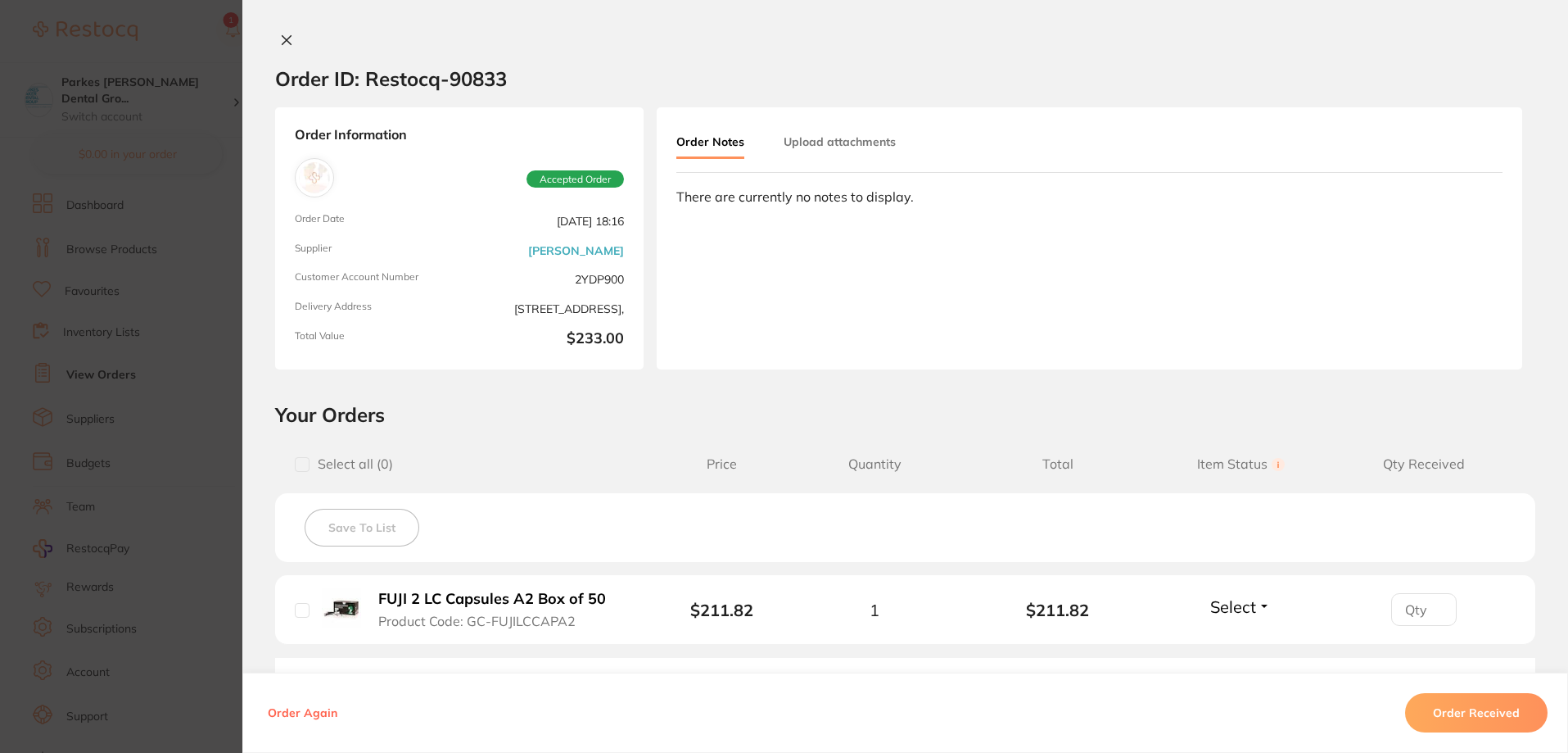
scroll to position [228, 0]
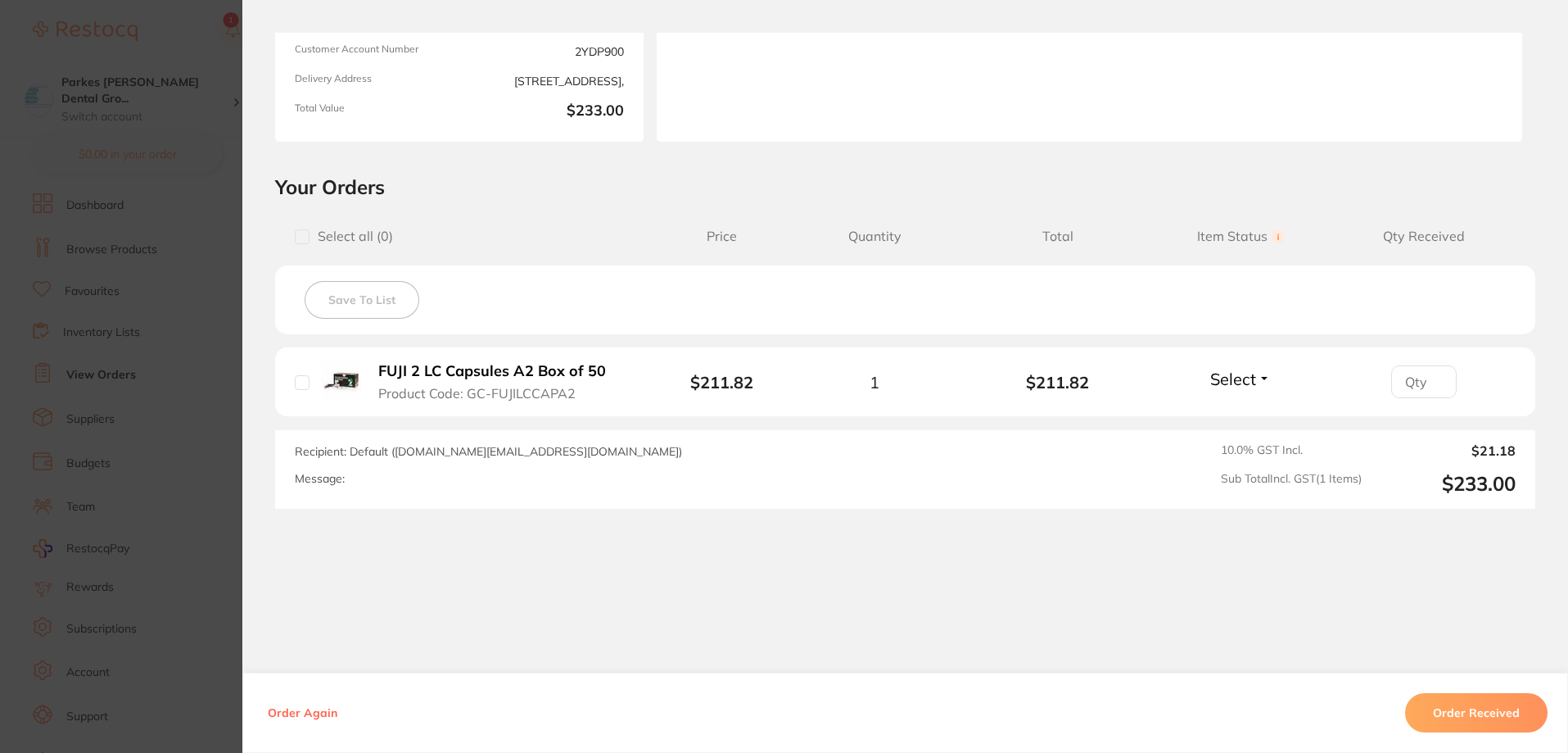
click at [1455, 703] on button "Order Received" at bounding box center [1476, 713] width 143 height 39
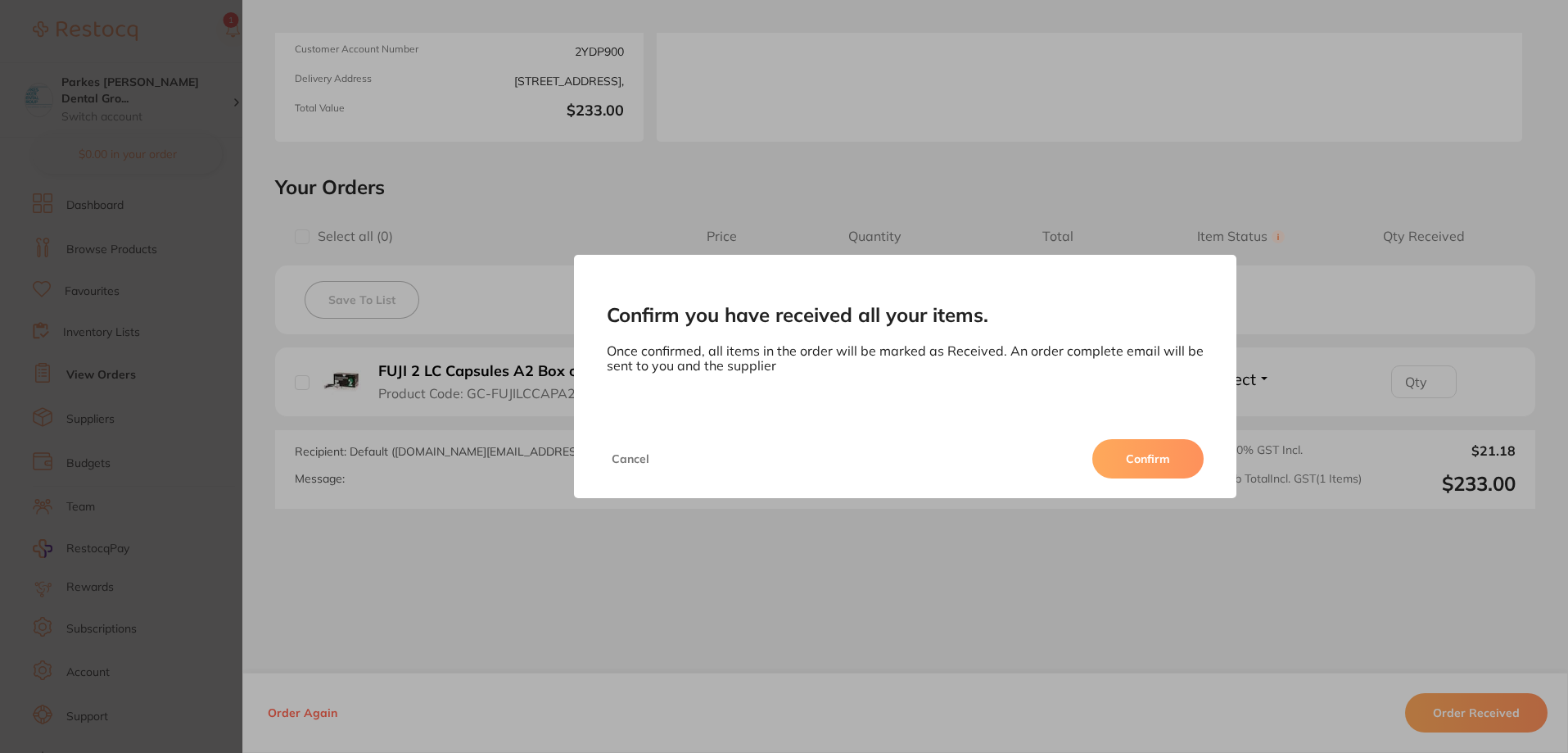
click at [1134, 465] on button "Confirm" at bounding box center [1148, 459] width 112 height 39
